Goal: Information Seeking & Learning: Stay updated

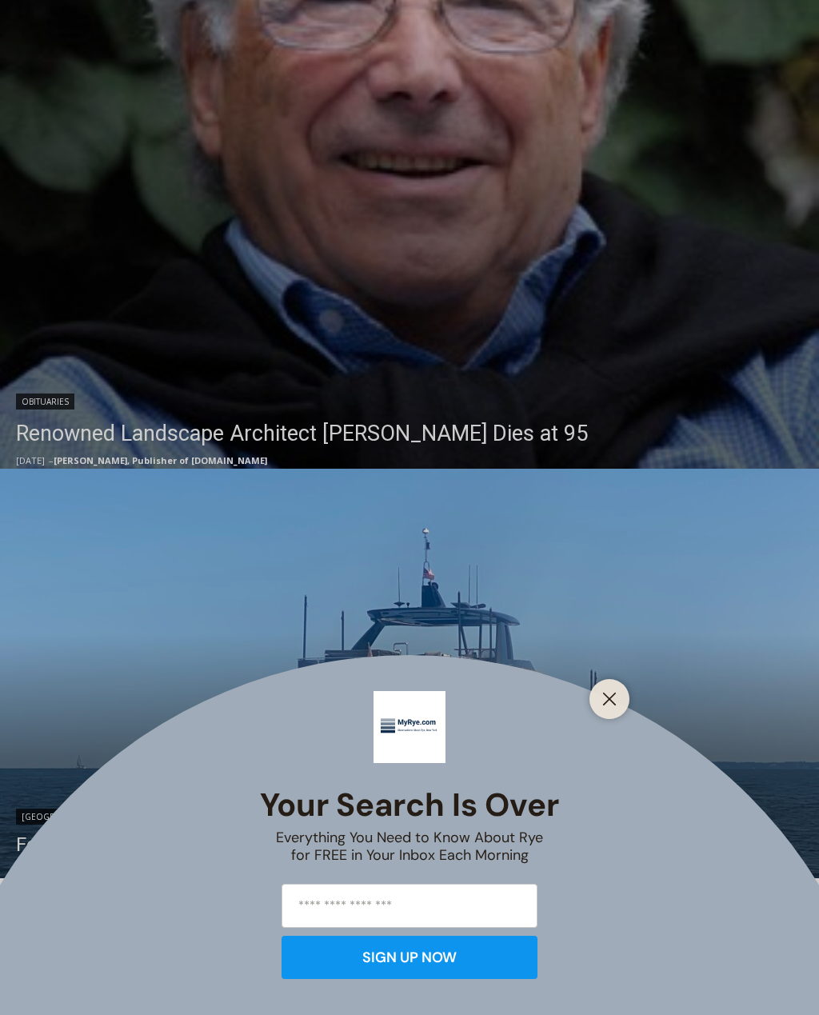
scroll to position [674, 0]
click at [622, 719] on div at bounding box center [610, 699] width 40 height 40
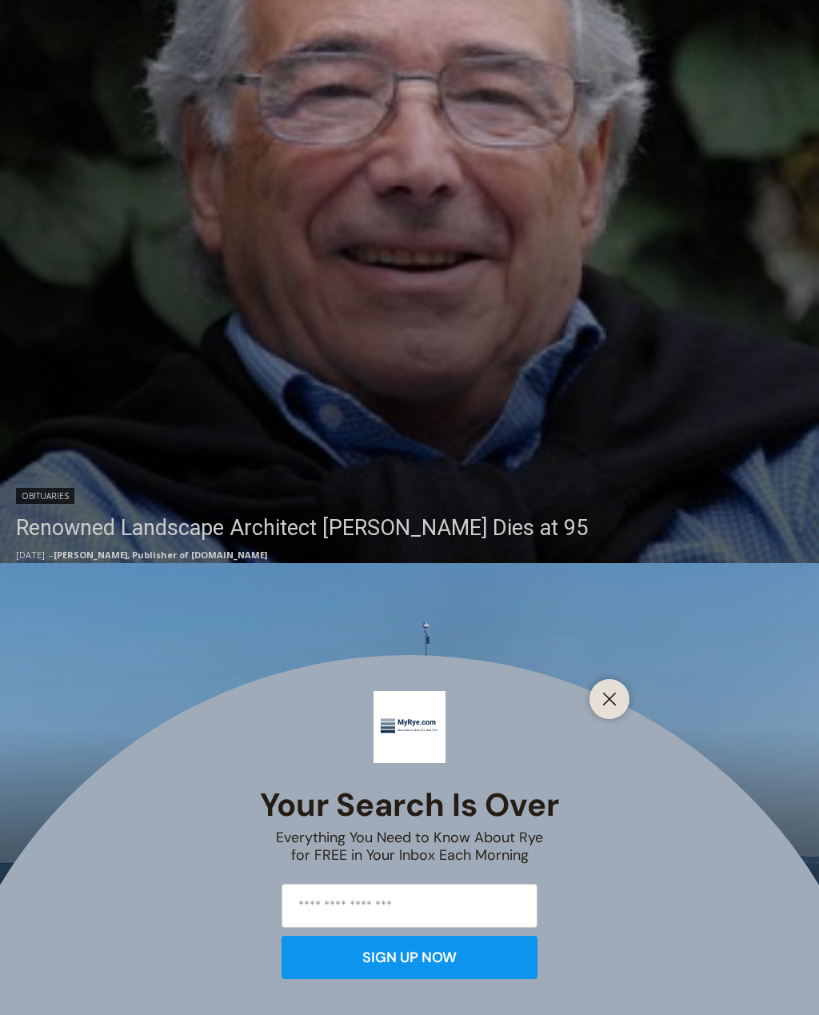
scroll to position [567, 0]
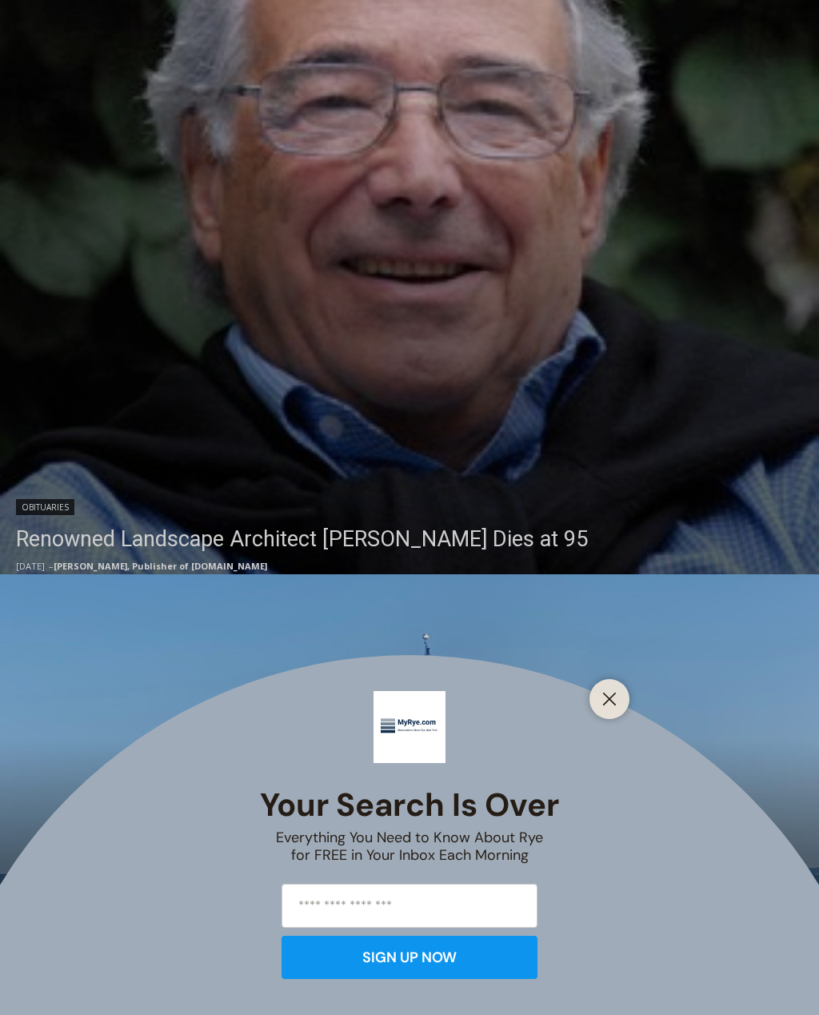
click at [606, 683] on div at bounding box center [610, 699] width 40 height 40
click at [613, 693] on icon "Close" at bounding box center [610, 699] width 14 height 14
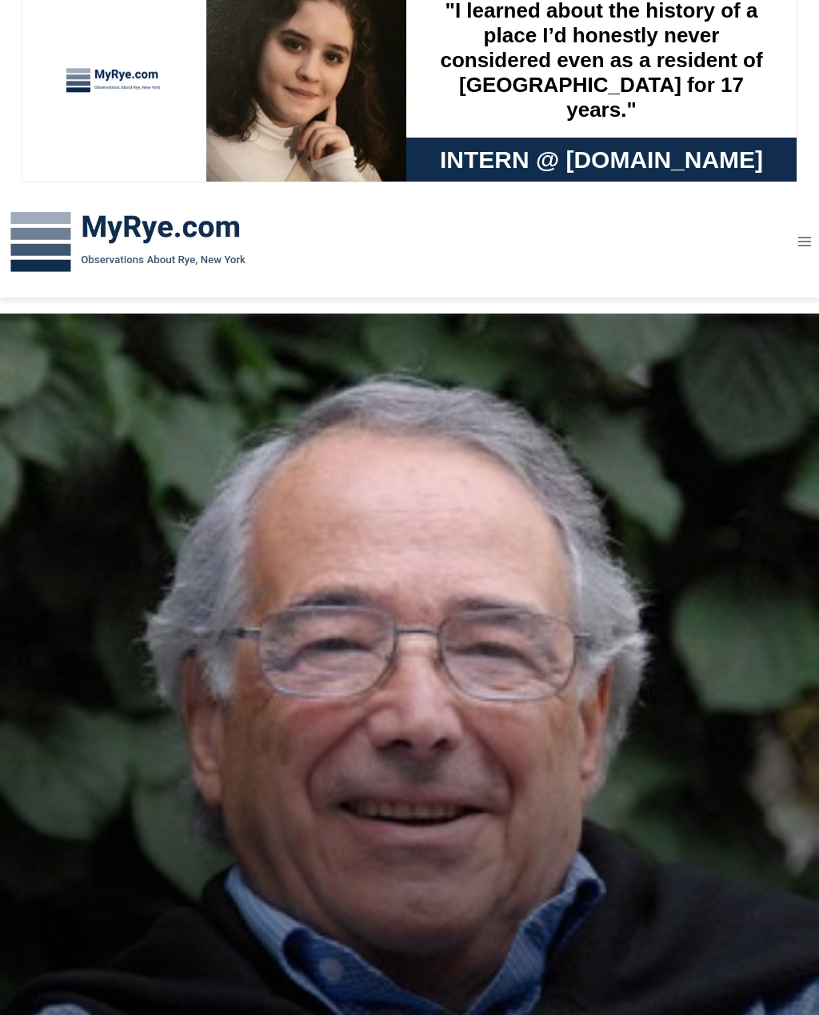
scroll to position [0, 0]
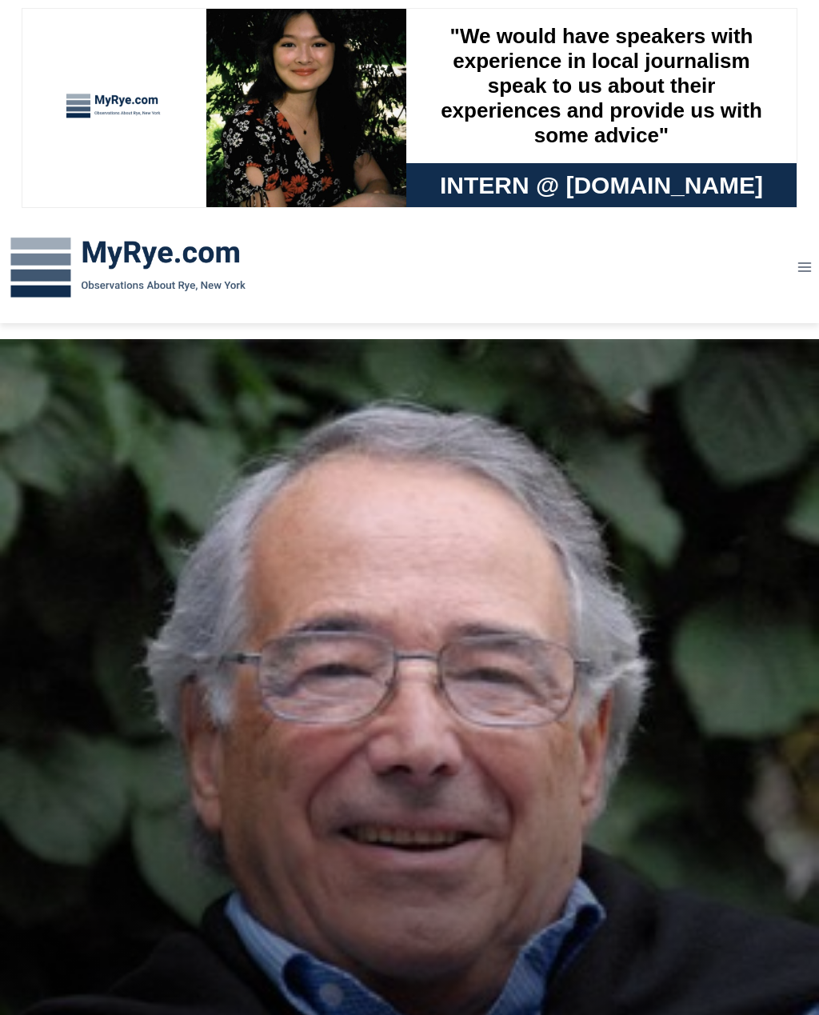
click at [811, 258] on button "Toggle Menu" at bounding box center [805, 267] width 30 height 25
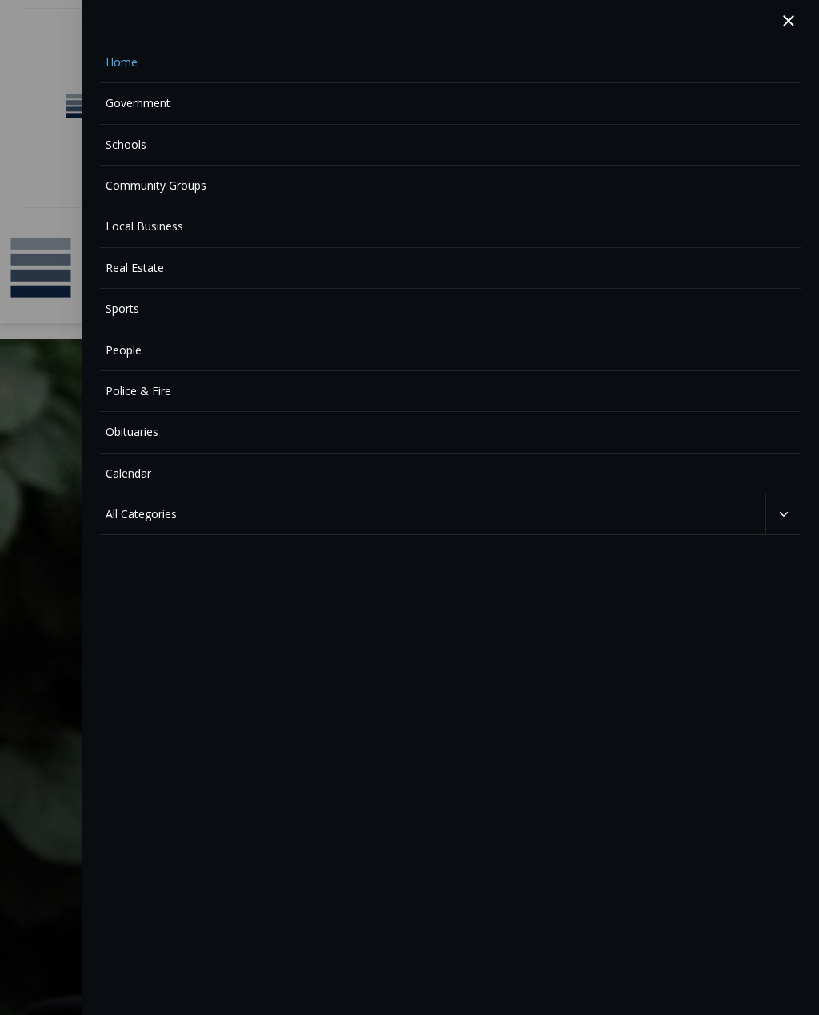
click at [118, 388] on link "Police & Fire" at bounding box center [451, 391] width 702 height 41
